Goal: Find specific page/section: Find specific page/section

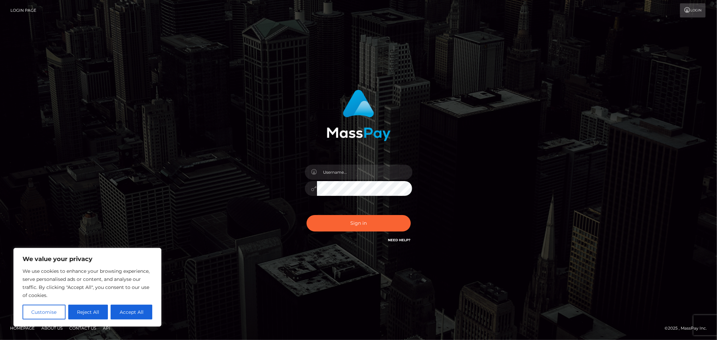
click at [371, 162] on div at bounding box center [359, 185] width 118 height 51
click at [370, 165] on input "text" at bounding box center [364, 172] width 95 height 15
type input "Allyssa"
click at [320, 242] on div "Allyssa Sign in" at bounding box center [358, 167] width 176 height 164
click at [332, 219] on button "Sign in" at bounding box center [359, 223] width 104 height 16
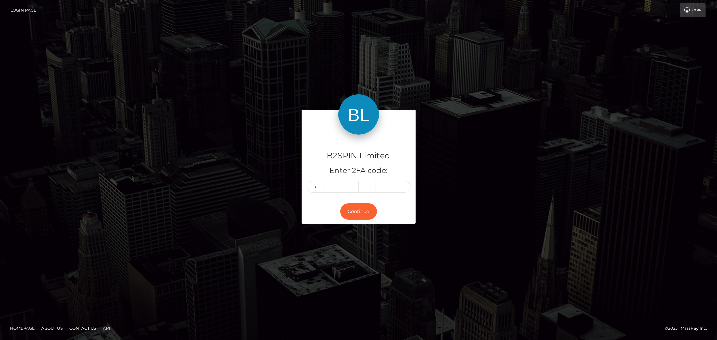
type input "4"
type input "3"
type input "1"
type input "5"
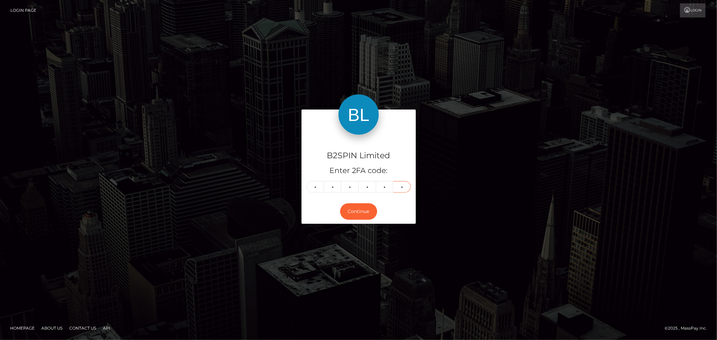
type input "2"
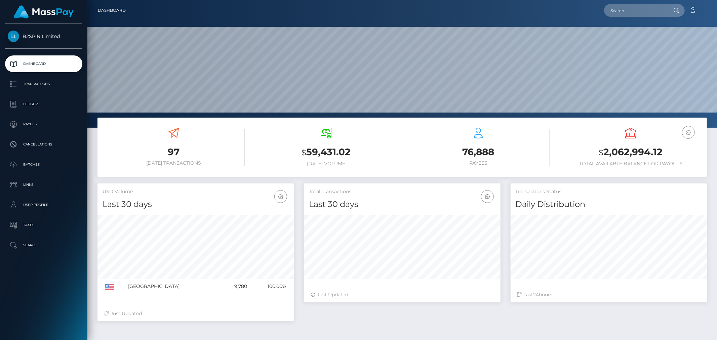
scroll to position [119, 196]
click at [622, 8] on input "text" at bounding box center [635, 10] width 63 height 13
paste input "3266984"
click at [637, 13] on input "3266984" at bounding box center [635, 10] width 63 height 13
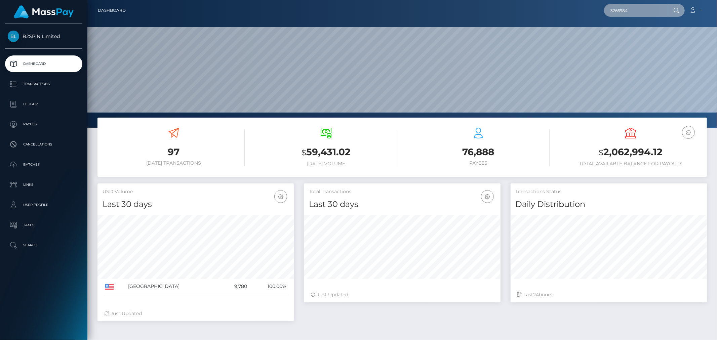
paste input "09d91ad2-bc77-488b-b1e4-c764f68e5200"
click at [648, 11] on input "09d91ad2-bc77-488b-b1e4-c764f68e5200" at bounding box center [635, 10] width 63 height 13
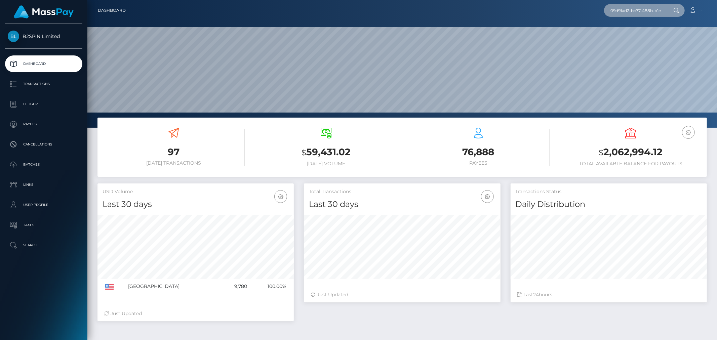
paste input "110278529"
type input "1102785290"
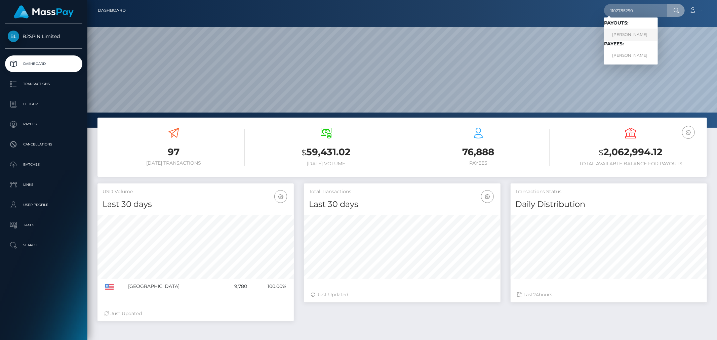
click at [636, 37] on link "MANUEL DIAZ" at bounding box center [631, 35] width 54 height 12
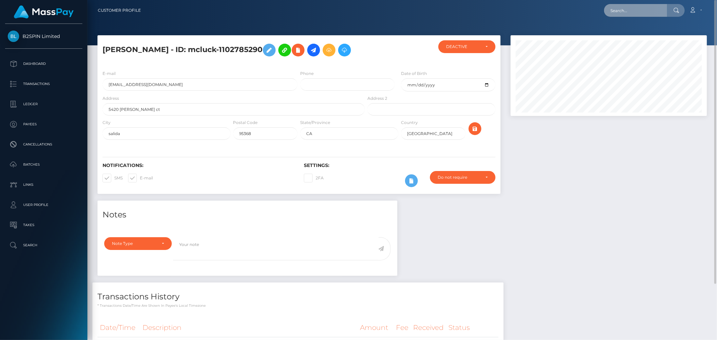
click at [659, 7] on input "text" at bounding box center [635, 10] width 63 height 13
paste input "1102785290"
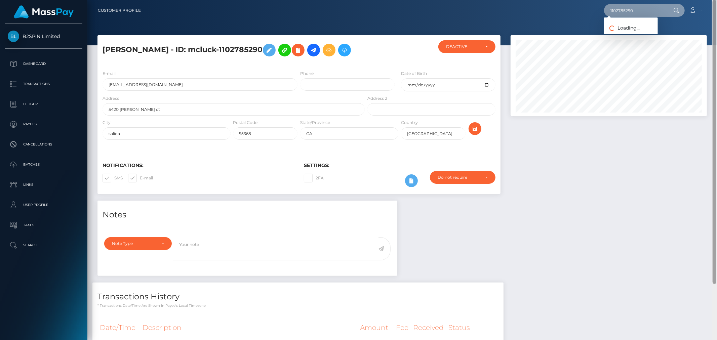
type input "1102785290"
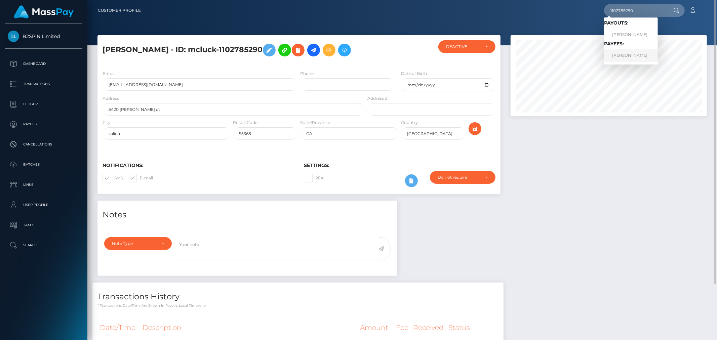
click at [633, 55] on link "[PERSON_NAME]" at bounding box center [631, 55] width 54 height 12
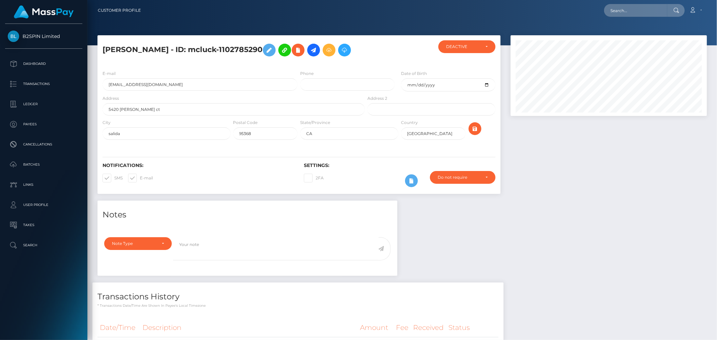
scroll to position [81, 196]
click at [568, 226] on div "Notes Note Type Compliance Clear Compliance General Note Type" at bounding box center [401, 288] width 619 height 174
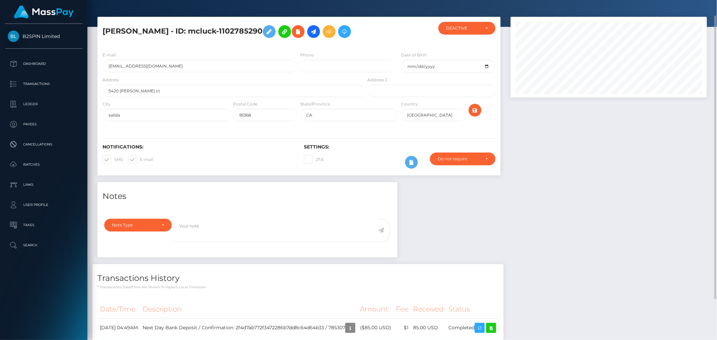
scroll to position [0, 0]
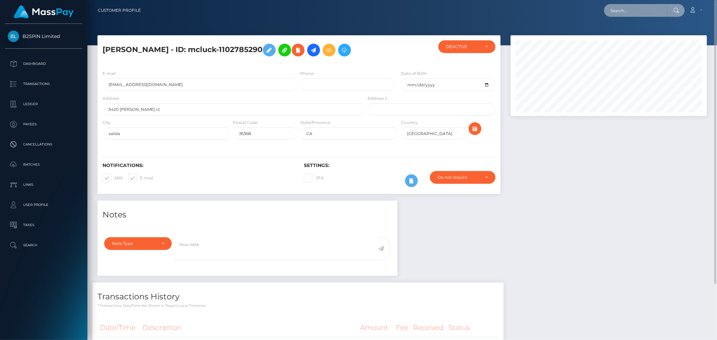
click at [640, 8] on input "text" at bounding box center [635, 10] width 63 height 13
paste input "[EMAIL_ADDRESS][DOMAIN_NAME]"
type input "[EMAIL_ADDRESS][DOMAIN_NAME]"
click at [635, 34] on link "MANUEL DIAZ" at bounding box center [631, 35] width 54 height 12
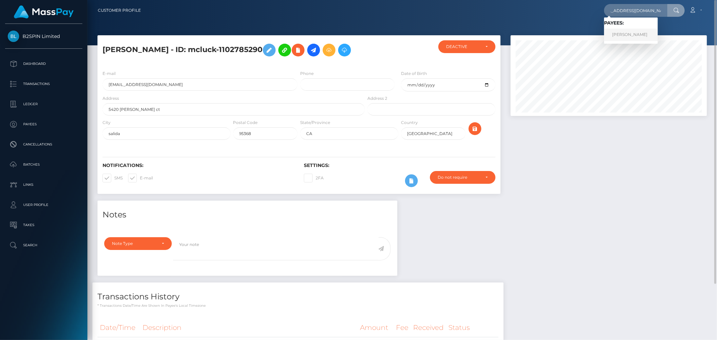
scroll to position [0, 0]
click at [636, 12] on input "text" at bounding box center [635, 10] width 63 height 13
paste input "[EMAIL_ADDRESS][DOMAIN_NAME]"
type input "[EMAIL_ADDRESS][DOMAIN_NAME]"
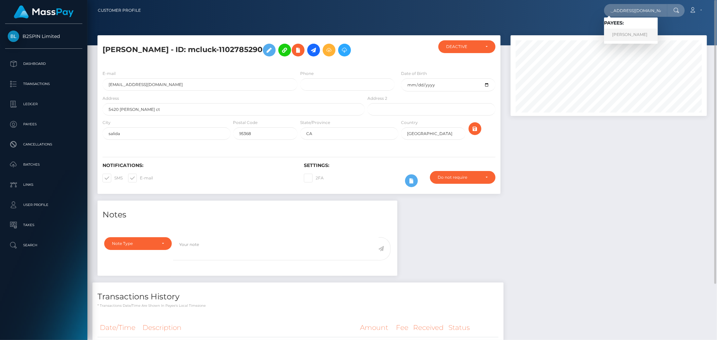
click at [641, 35] on link "[PERSON_NAME]" at bounding box center [631, 35] width 54 height 12
click at [647, 12] on input "text" at bounding box center [635, 10] width 63 height 13
paste input "manuel diaz"
click at [642, 7] on input "manuel diaz" at bounding box center [635, 10] width 63 height 13
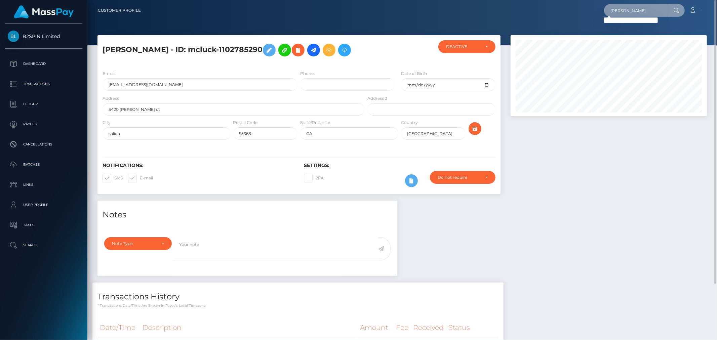
click at [642, 7] on input "manuel diaz" at bounding box center [635, 10] width 63 height 13
paste input "3268108"
click at [627, 7] on input "3268108" at bounding box center [635, 10] width 63 height 13
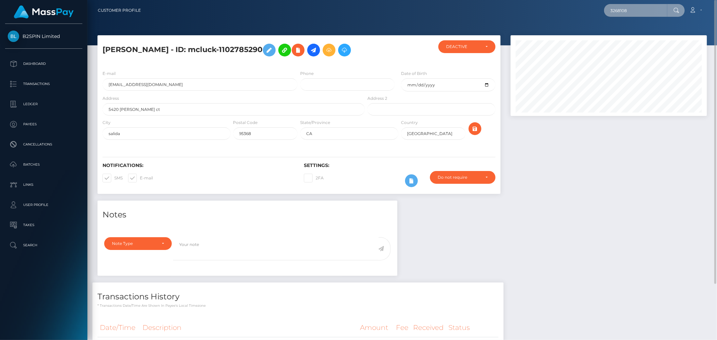
paste input "d9f94a68-0759-4107-b760-653df4ad80a2"
type input "d9f94a68-0759-4107-b760-653df4ad80a2"
click at [647, 10] on input "d9f94a68-0759-4107-b760-653df4ad80a2" at bounding box center [635, 10] width 63 height 13
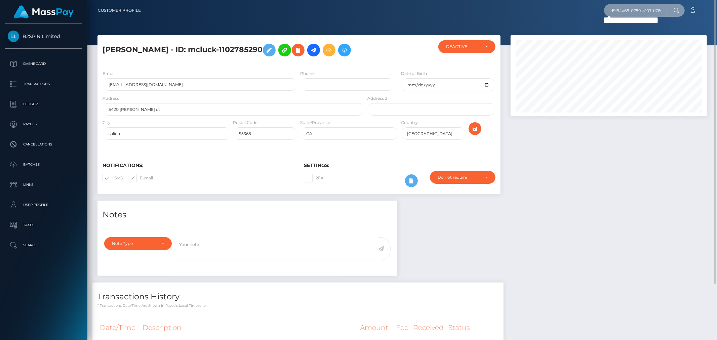
click at [647, 10] on input "d9f94a68-0759-4107-b760-653df4ad80a2" at bounding box center [635, 10] width 63 height 13
paste input "1889538601"
type input "1889538601"
click at [639, 32] on link "BRENDA RODRIGUEZ GONZALEZ" at bounding box center [648, 35] width 88 height 12
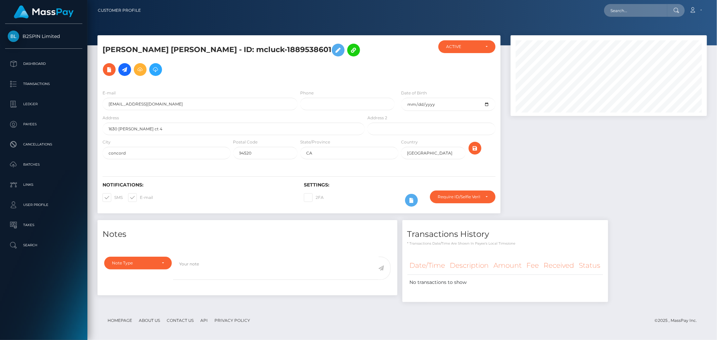
scroll to position [81, 196]
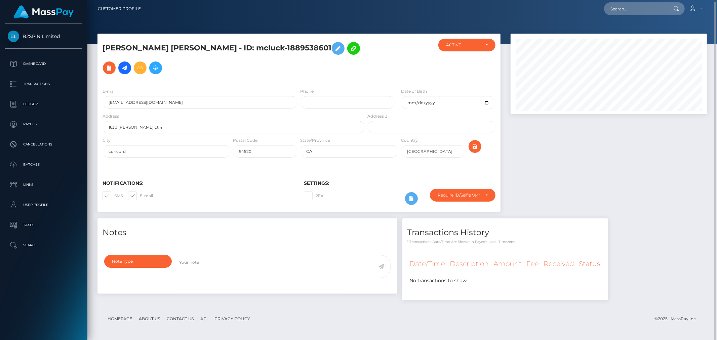
click at [648, 16] on nav "Customer Profile Loading... Loading... Account" at bounding box center [402, 8] width 630 height 21
click at [654, 6] on input "text" at bounding box center [635, 8] width 63 height 13
paste input "brenden1988@hotmail.com"
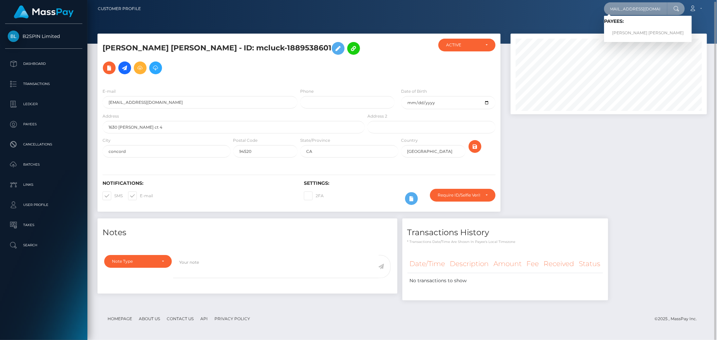
type input "brenden1988@hotmail.com"
click at [646, 29] on link "[PERSON_NAME] [PERSON_NAME]" at bounding box center [648, 33] width 88 height 12
click at [646, 29] on div at bounding box center [402, 20] width 630 height 45
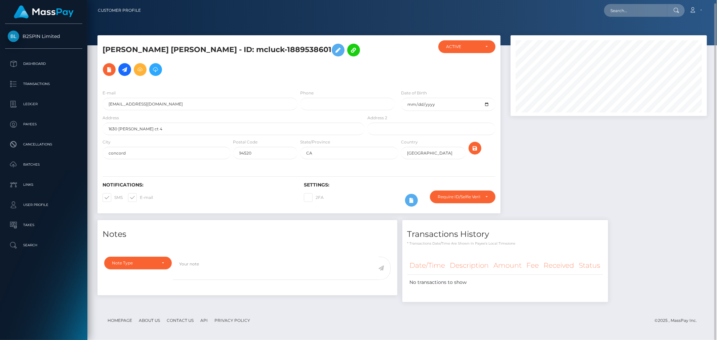
scroll to position [81, 196]
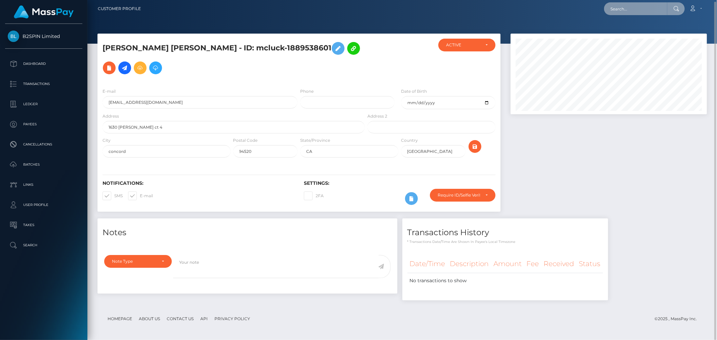
click at [634, 8] on input "text" at bounding box center [635, 8] width 63 height 13
paste input "brenda rodriguez gonzalez"
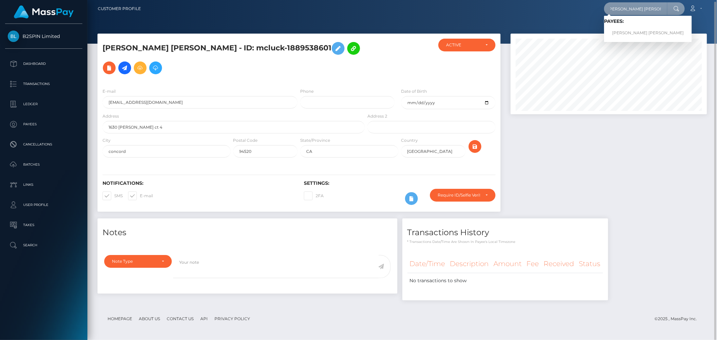
type input "brenda rodriguez gonzalez"
click at [633, 34] on link "BRENDA RODRIGUEZ GONZALEZ" at bounding box center [648, 33] width 88 height 12
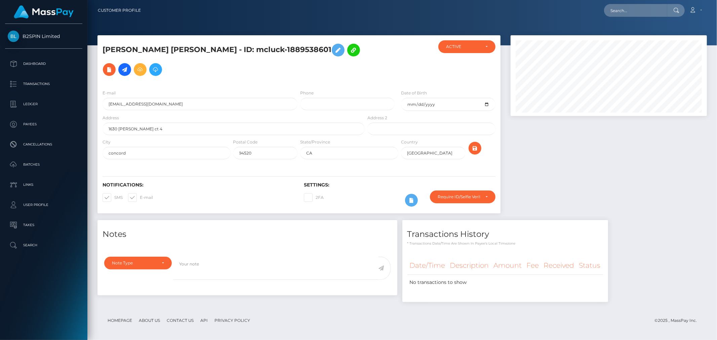
scroll to position [81, 196]
click at [691, 11] on icon at bounding box center [692, 9] width 7 height 5
drag, startPoint x: 673, startPoint y: 43, endPoint x: 654, endPoint y: 28, distance: 23.4
click at [672, 43] on link "Logout" at bounding box center [680, 43] width 54 height 12
